Goal: Transaction & Acquisition: Purchase product/service

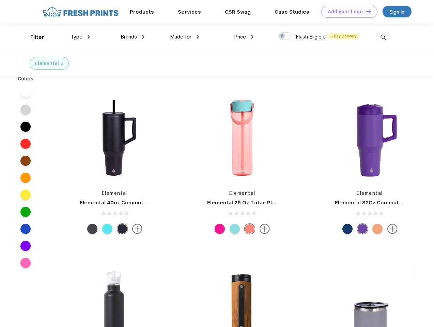
click at [347, 12] on link "Add your Logo Design Tool" at bounding box center [349, 12] width 56 height 12
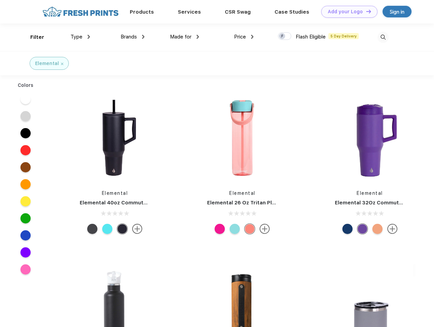
click at [0, 0] on div "Design Tool" at bounding box center [0, 0] width 0 height 0
click at [366, 11] on link "Add your Logo Design Tool" at bounding box center [349, 12] width 56 height 12
click at [33, 37] on div "Filter" at bounding box center [37, 37] width 14 height 8
click at [80, 37] on span "Type" at bounding box center [77, 37] width 12 height 6
click at [133, 37] on span "Brands" at bounding box center [129, 37] width 16 height 6
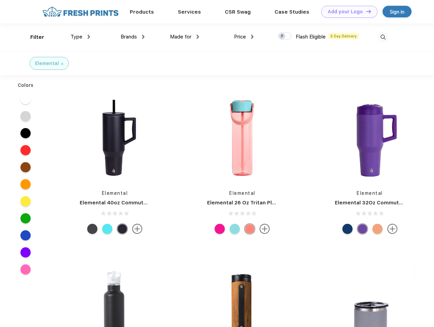
click at [185, 37] on span "Made for" at bounding box center [180, 37] width 21 height 6
click at [244, 37] on span "Price" at bounding box center [240, 37] width 12 height 6
click at [285, 36] on div at bounding box center [284, 36] width 13 height 8
click at [283, 36] on input "checkbox" at bounding box center [280, 34] width 4 height 4
click at [383, 37] on img at bounding box center [383, 37] width 11 height 11
